Goal: Information Seeking & Learning: Learn about a topic

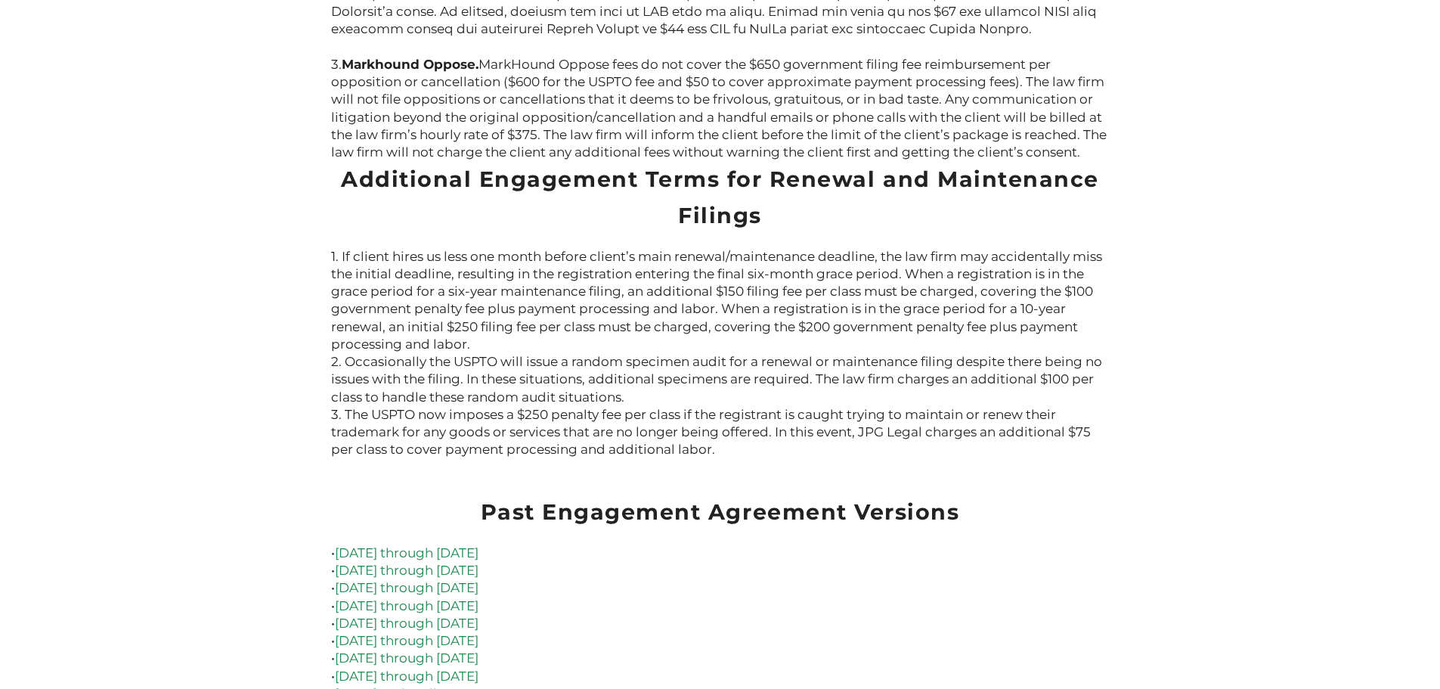
scroll to position [3704, 0]
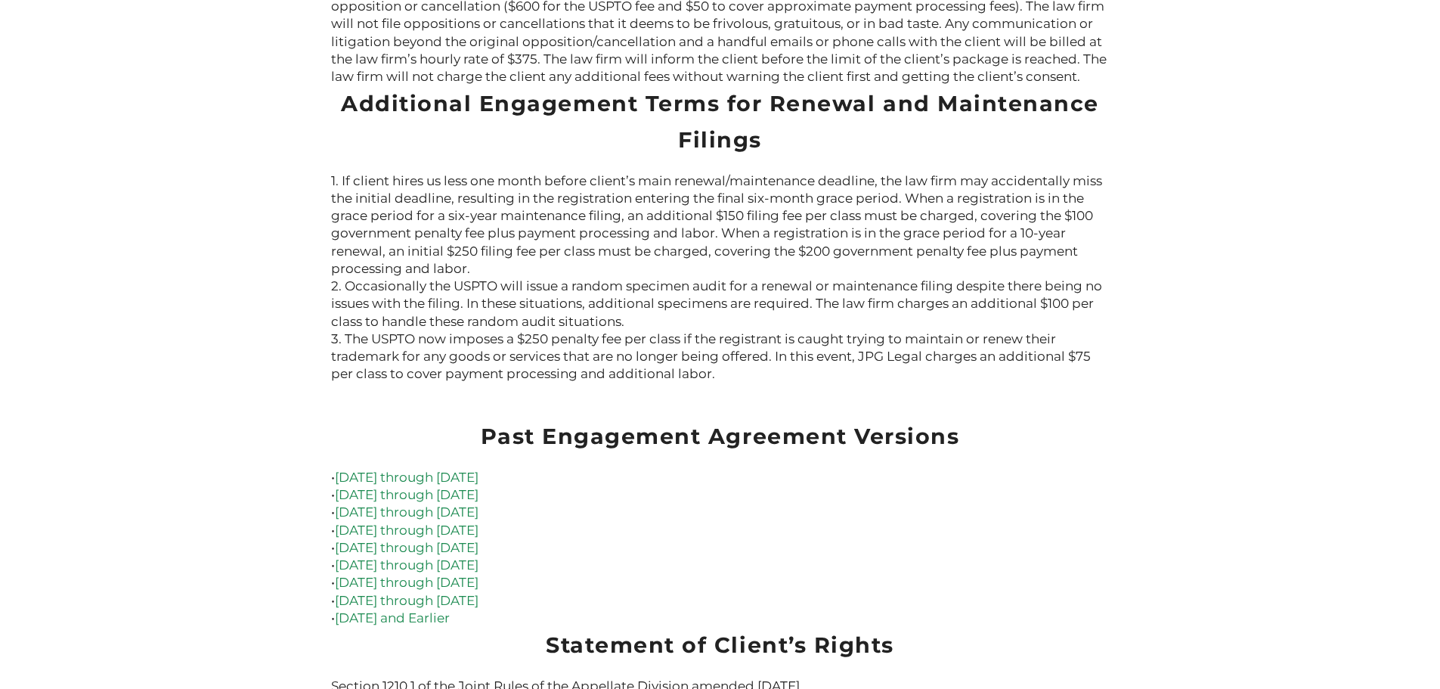
click at [478, 469] on link "December 29, 2024 through March 20, 2025" at bounding box center [407, 476] width 144 height 15
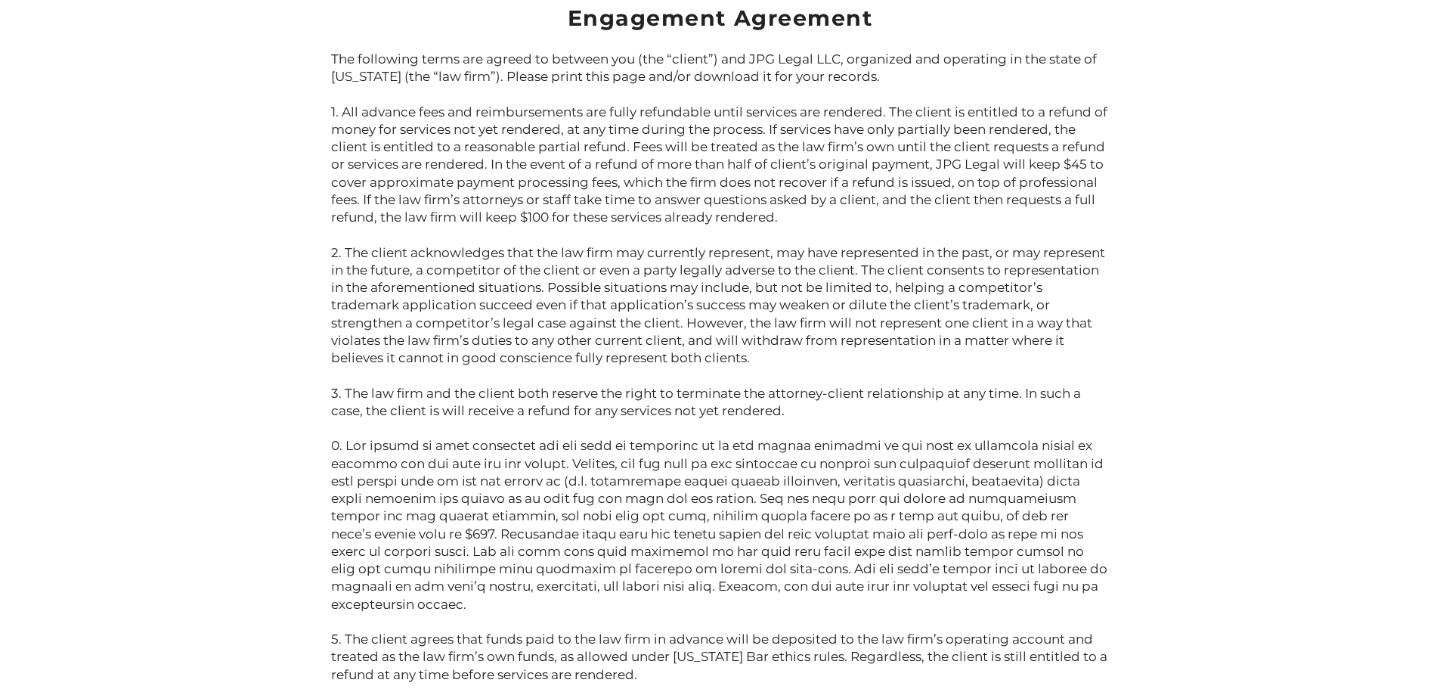
scroll to position [0, 0]
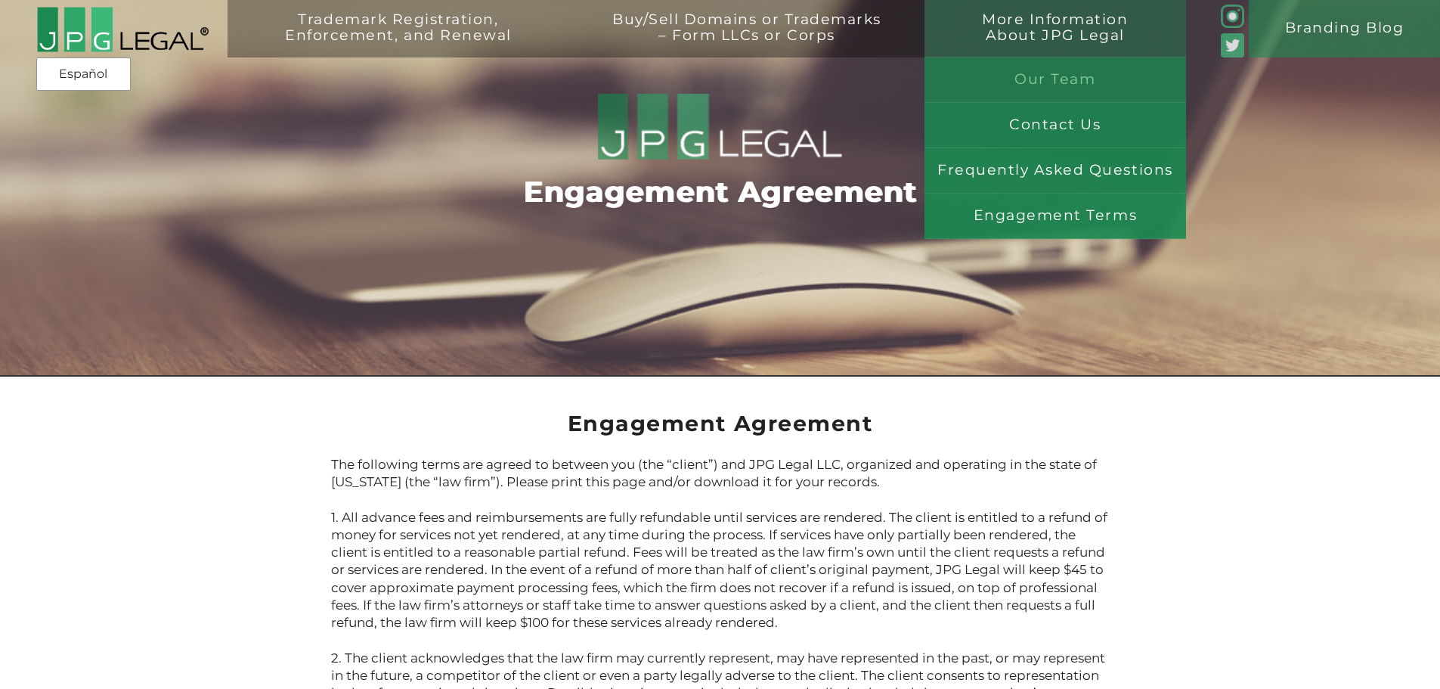
click at [1054, 89] on link "Our Team" at bounding box center [1055, 79] width 262 height 45
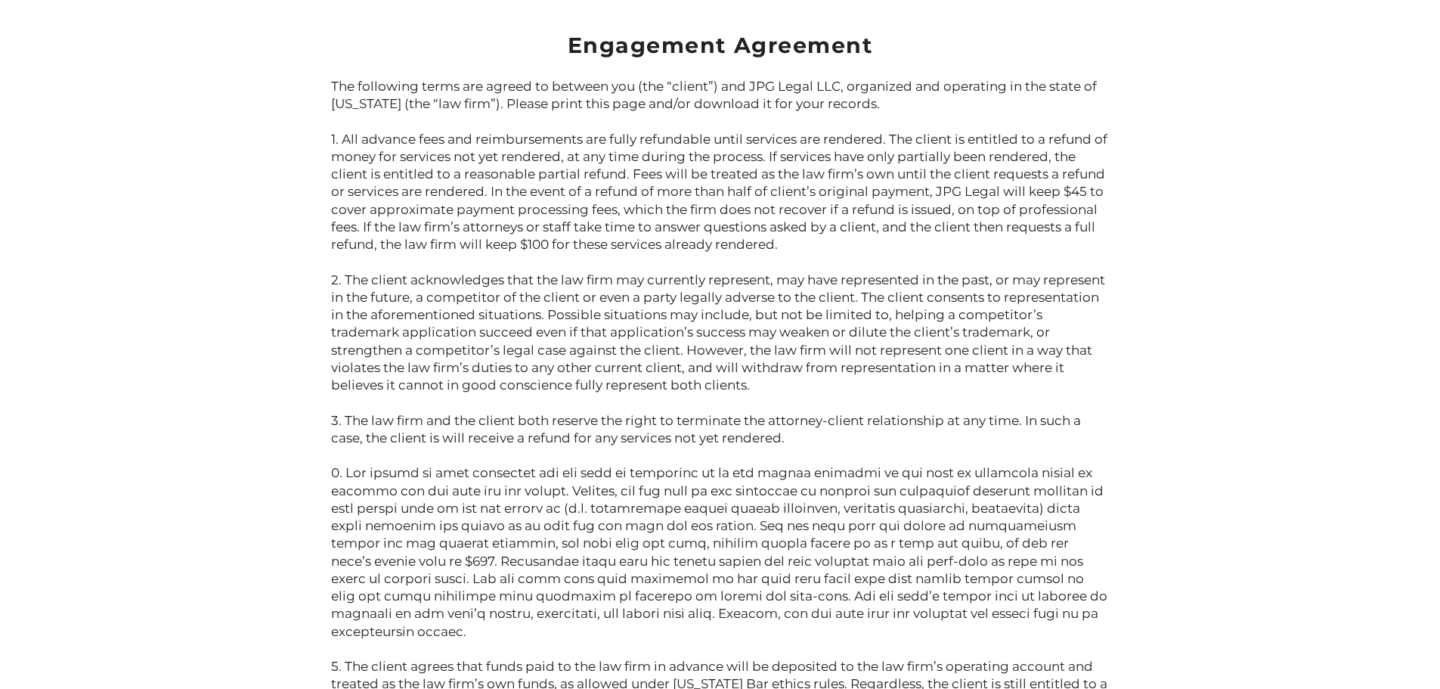
scroll to position [302, 0]
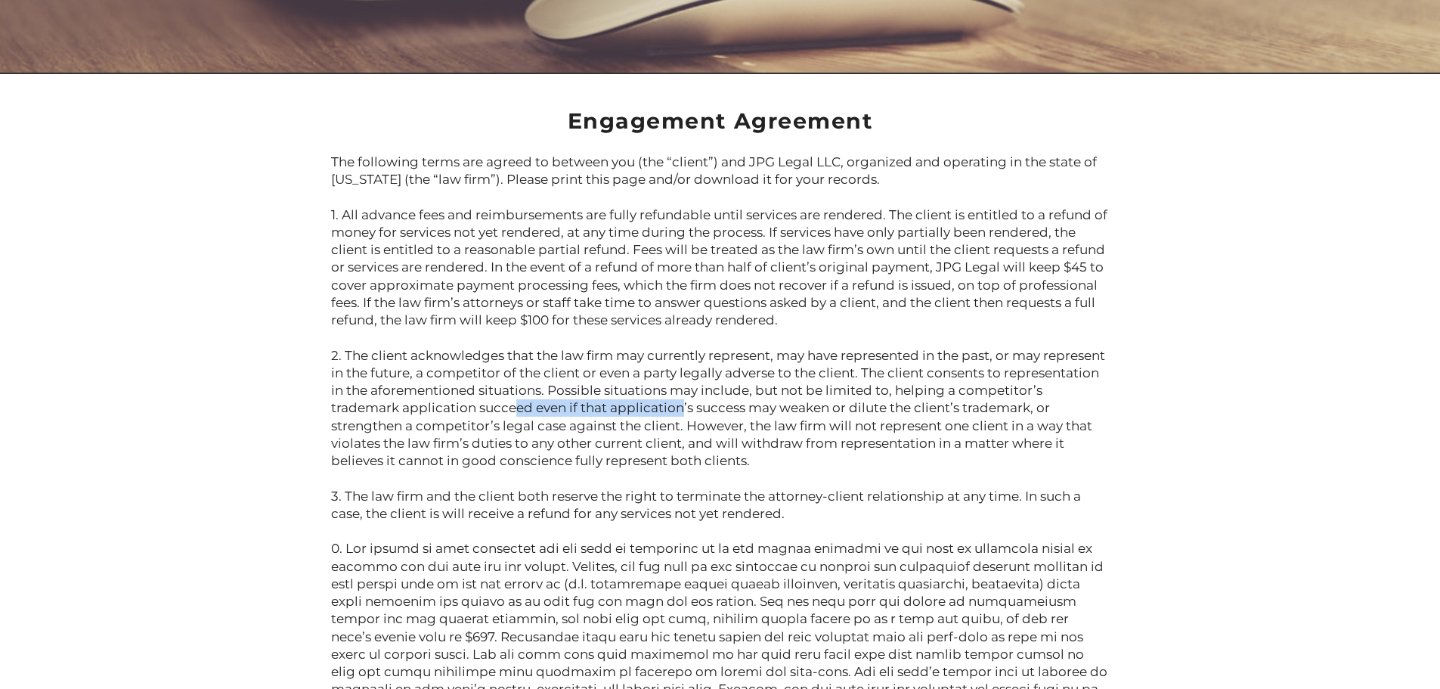
drag, startPoint x: 655, startPoint y: 402, endPoint x: 763, endPoint y: 416, distance: 109.0
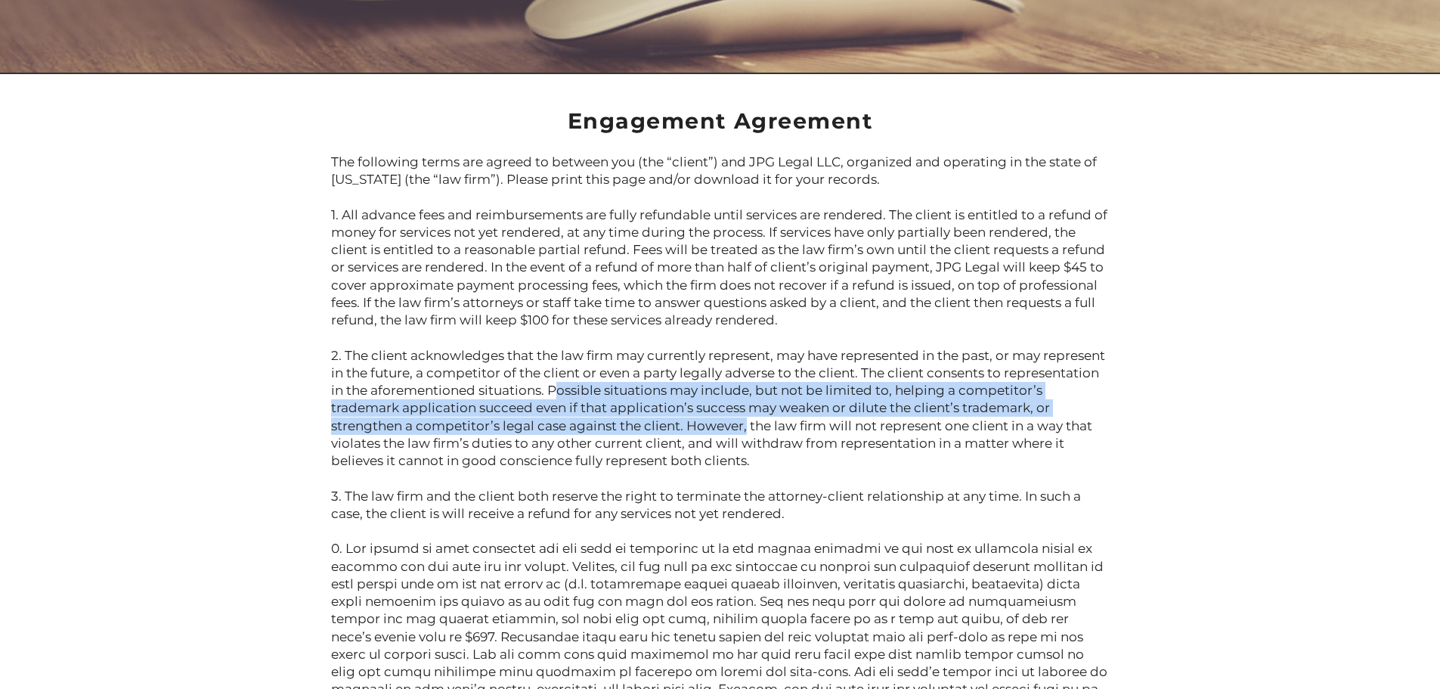
drag, startPoint x: 835, startPoint y: 430, endPoint x: 649, endPoint y: 397, distance: 188.9
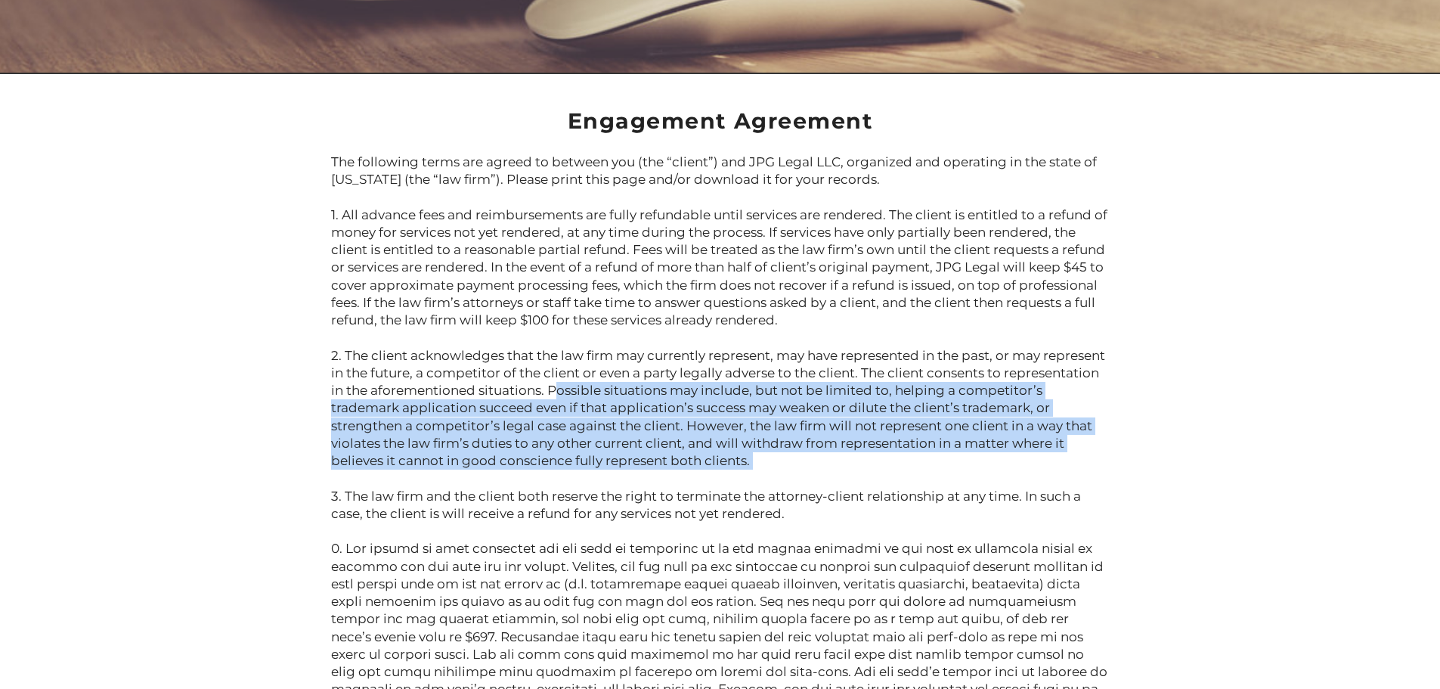
drag, startPoint x: 649, startPoint y: 397, endPoint x: 835, endPoint y: 462, distance: 197.0
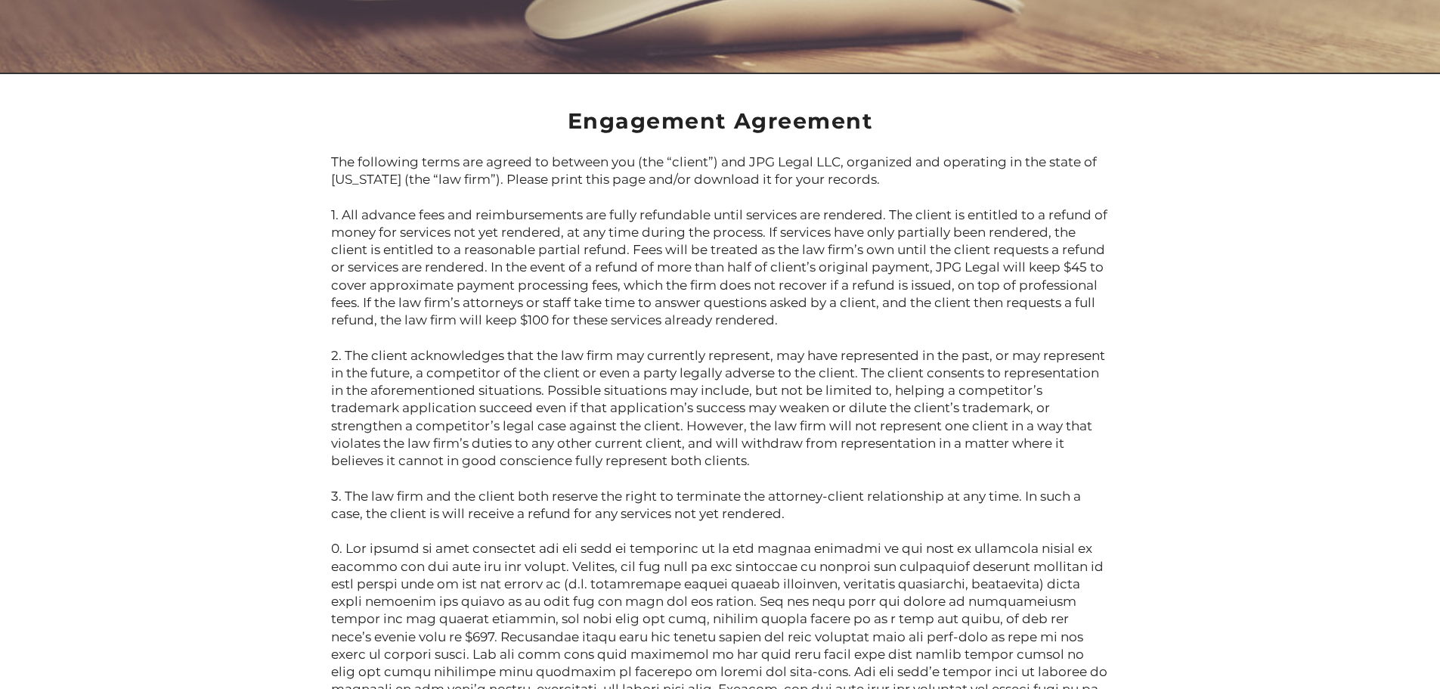
drag, startPoint x: 881, startPoint y: 462, endPoint x: 330, endPoint y: 365, distance: 559.5
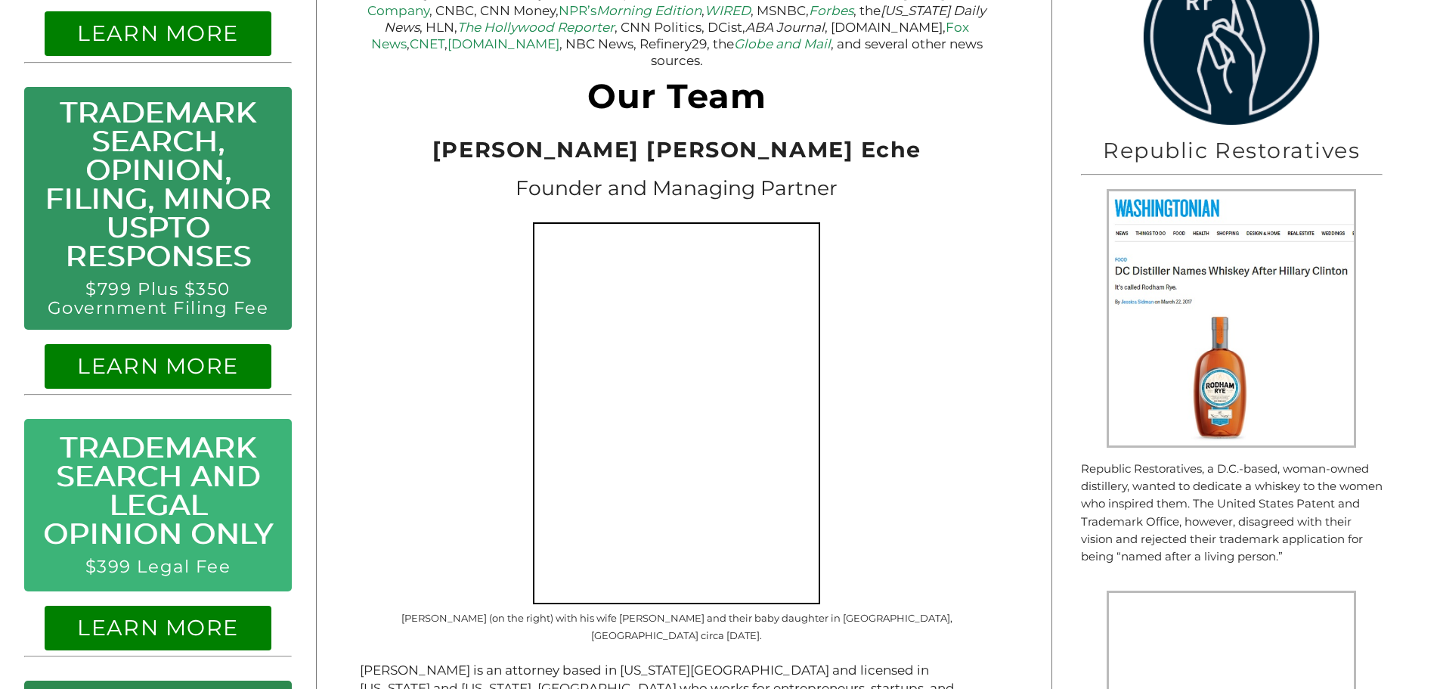
scroll to position [831, 0]
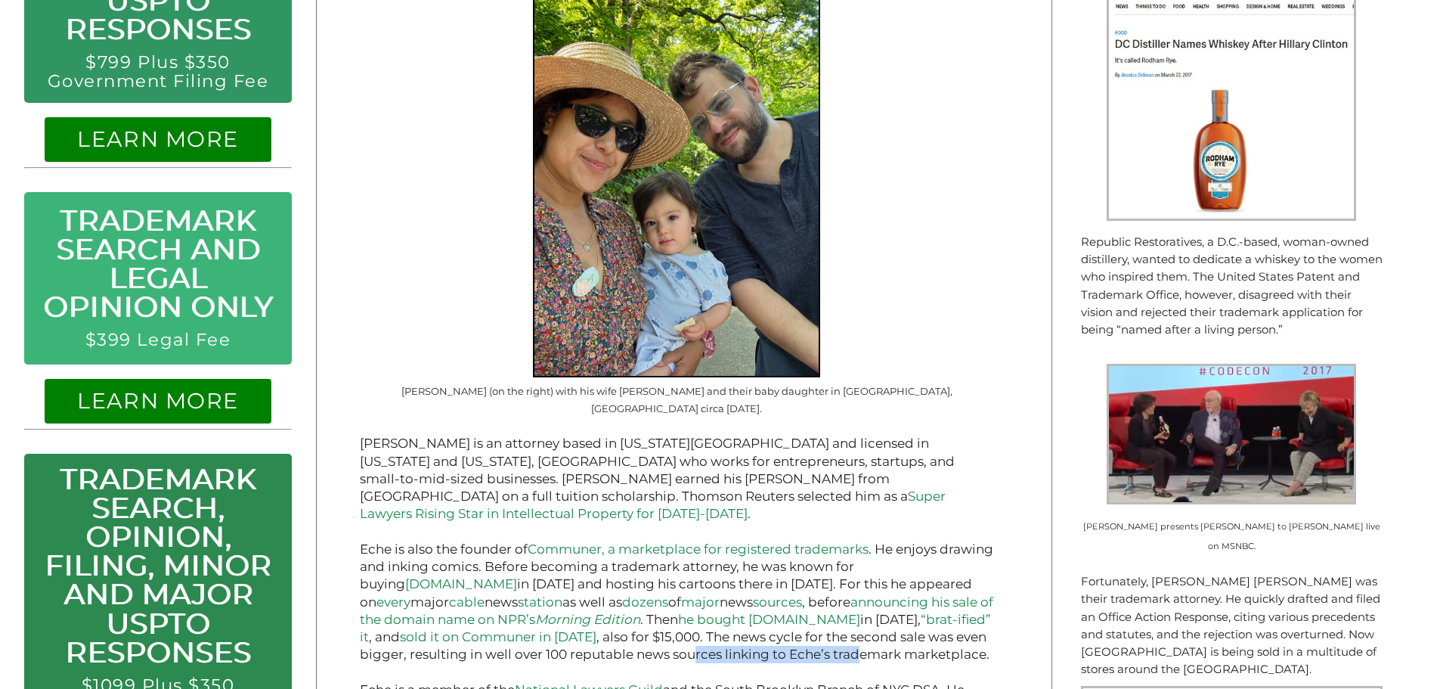
drag, startPoint x: 700, startPoint y: 606, endPoint x: 856, endPoint y: 608, distance: 155.7
click at [856, 608] on p "Eche is also the founder of Communer, a marketplace for registered trademarks .…" at bounding box center [676, 601] width 633 height 123
drag, startPoint x: 856, startPoint y: 608, endPoint x: 911, endPoint y: 609, distance: 55.2
click at [911, 609] on p "Eche is also the founder of Communer, a marketplace for registered trademarks .…" at bounding box center [676, 601] width 633 height 123
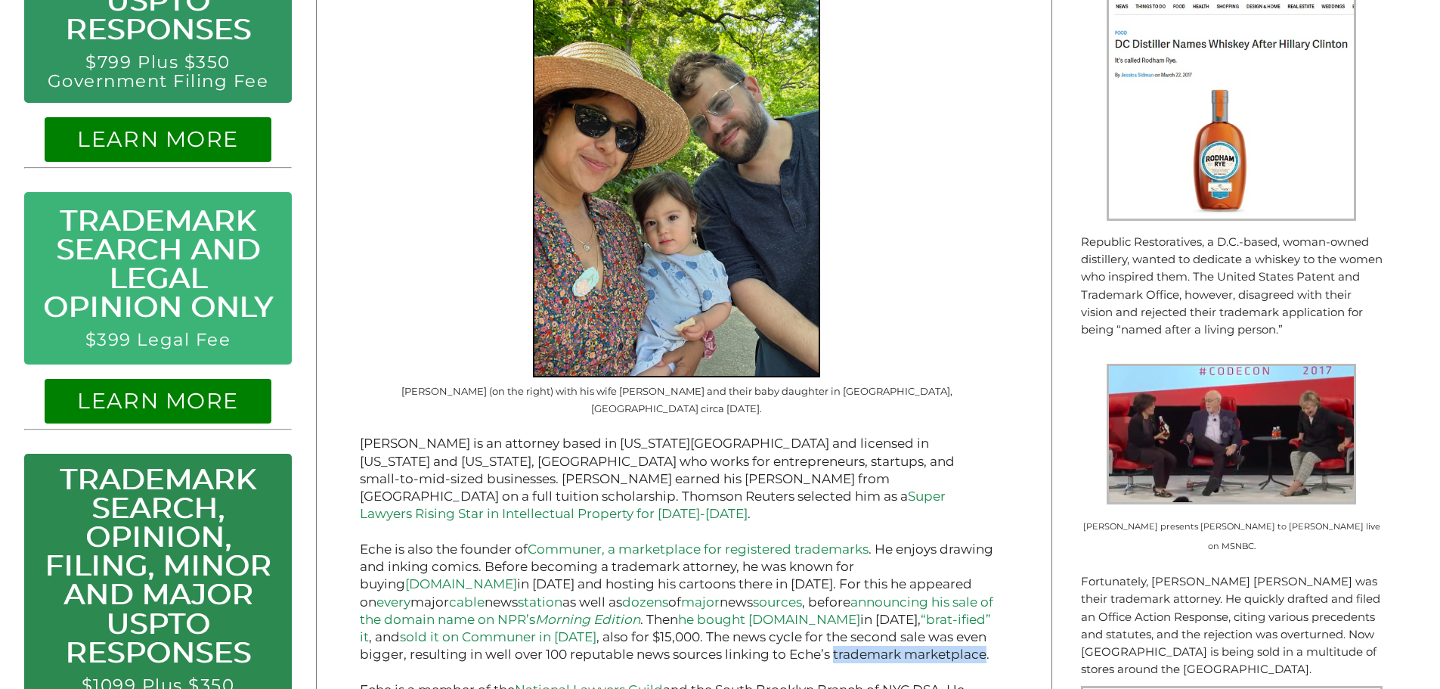
click at [911, 609] on p "Eche is also the founder of Communer, a marketplace for registered trademarks .…" at bounding box center [676, 601] width 633 height 123
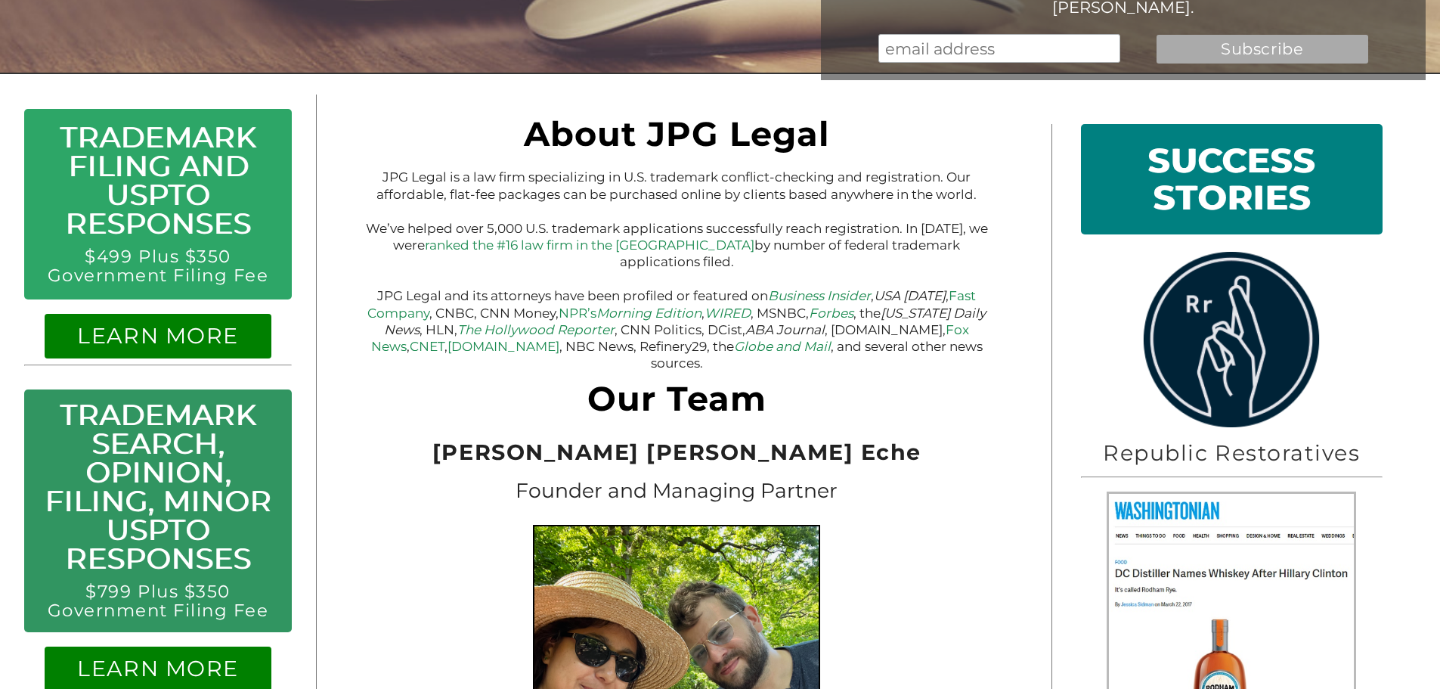
scroll to position [0, 0]
